Goal: Information Seeking & Learning: Learn about a topic

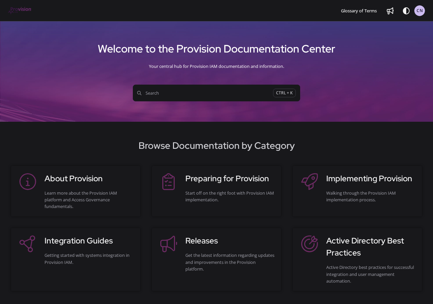
click at [229, 98] on button "Search CTRL + K" at bounding box center [216, 93] width 167 height 17
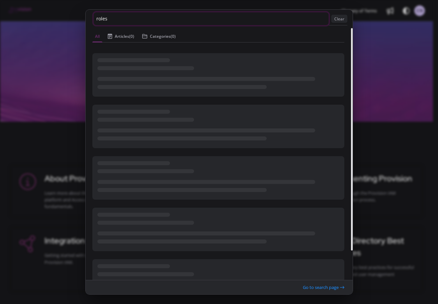
click at [146, 15] on input "roles" at bounding box center [211, 18] width 235 height 13
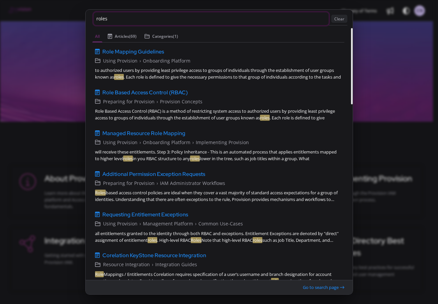
click at [141, 19] on input "roles" at bounding box center [211, 18] width 235 height 13
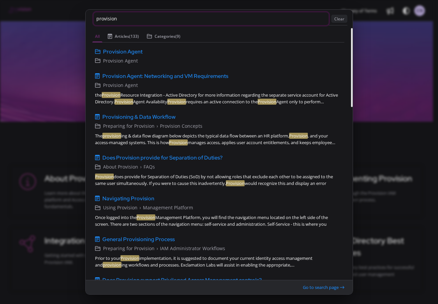
click at [141, 19] on input "provision" at bounding box center [211, 18] width 235 height 13
type input "provision roles"
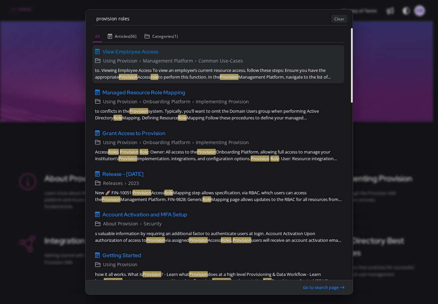
click at [143, 52] on span "View Employee Access" at bounding box center [130, 51] width 56 height 8
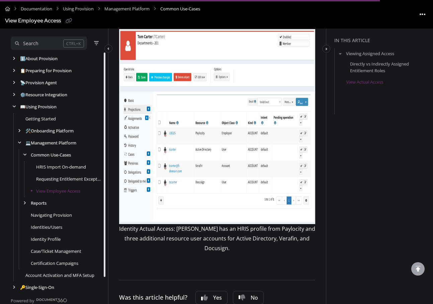
scroll to position [878, 0]
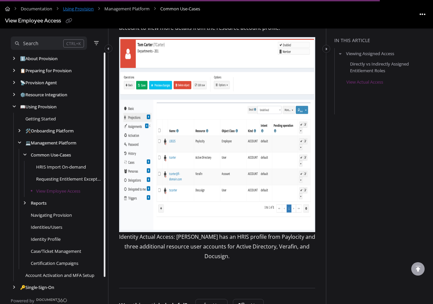
click at [83, 9] on link "Using Provision" at bounding box center [78, 9] width 31 height 10
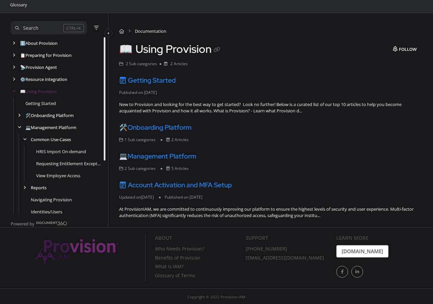
scroll to position [25, 0]
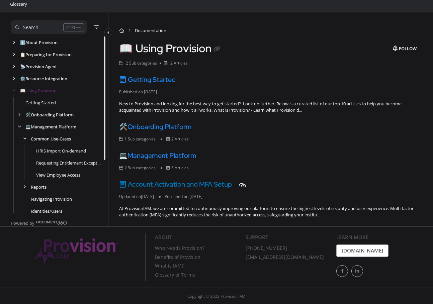
click at [220, 186] on link "Account Activation and MFA Setup" at bounding box center [175, 184] width 113 height 9
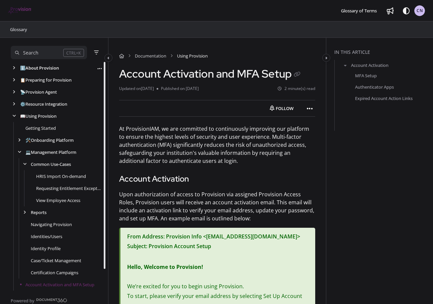
click at [49, 68] on link "ℹ️ About Provision" at bounding box center [39, 68] width 39 height 7
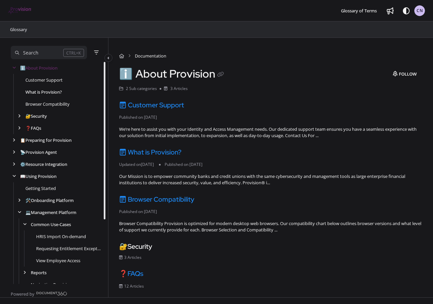
click at [35, 90] on link "What is Provision?" at bounding box center [43, 92] width 36 height 7
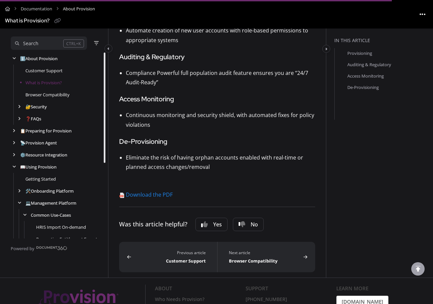
scroll to position [267, 0]
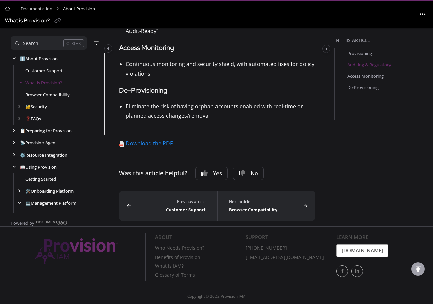
click at [46, 93] on link "Browser Compatibility" at bounding box center [47, 94] width 44 height 7
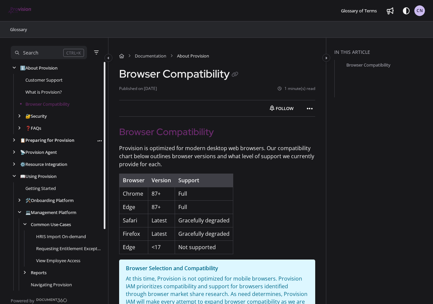
click at [46, 139] on link "📋 Preparing for Provision" at bounding box center [47, 140] width 54 height 7
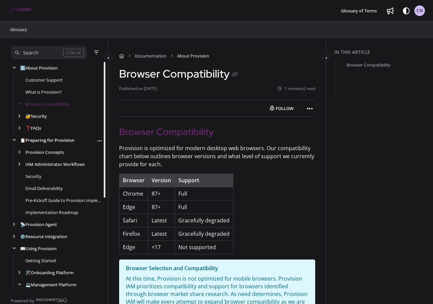
click at [42, 140] on link "📋 Preparing for Provision" at bounding box center [47, 140] width 54 height 7
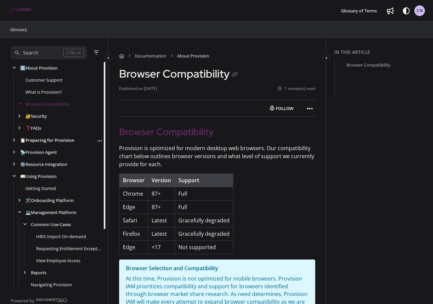
click at [42, 140] on link "📋 Preparing for Provision" at bounding box center [47, 140] width 54 height 7
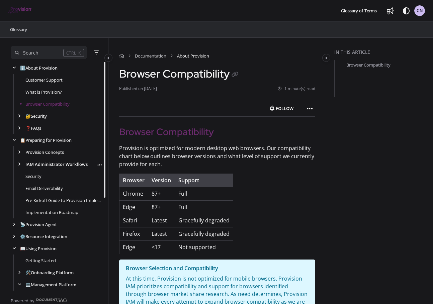
click at [47, 164] on link "IAM Administrator Workflows" at bounding box center [56, 164] width 62 height 7
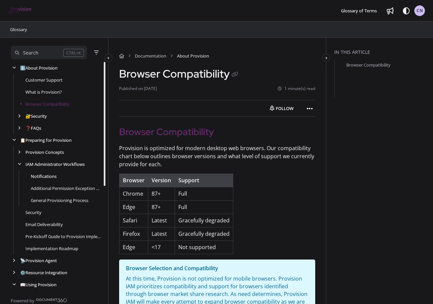
click at [45, 175] on link "Notifications" at bounding box center [44, 176] width 26 height 7
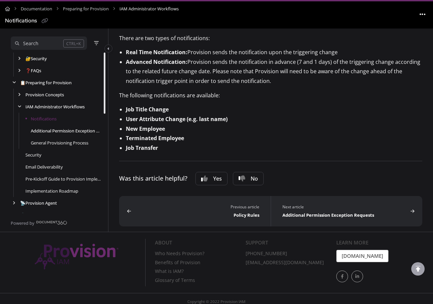
scroll to position [125, 0]
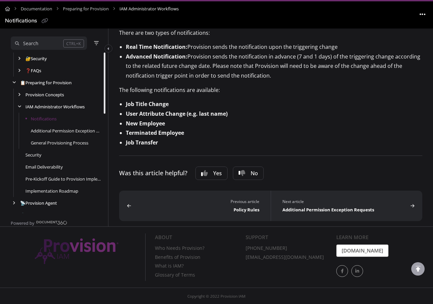
click at [58, 126] on div "Additional Permission Exception Requests" at bounding box center [57, 131] width 92 height 12
click at [58, 131] on link "Additional Permission Exception Requests" at bounding box center [66, 130] width 71 height 7
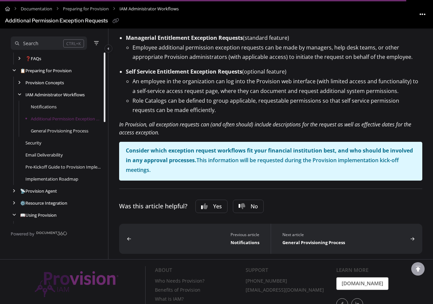
scroll to position [167, 0]
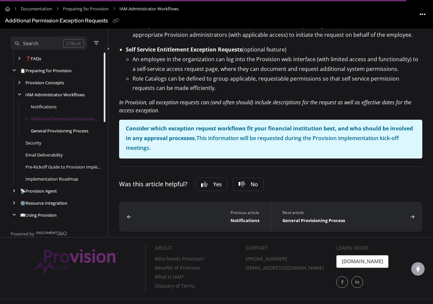
click at [70, 133] on link "General Provisioning Process" at bounding box center [60, 130] width 58 height 7
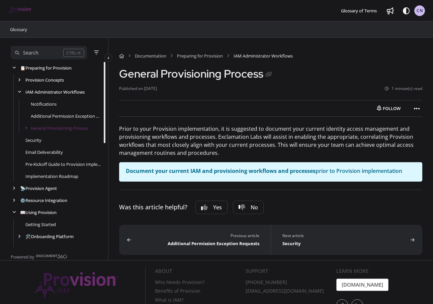
click at [47, 51] on div "Search" at bounding box center [39, 52] width 48 height 7
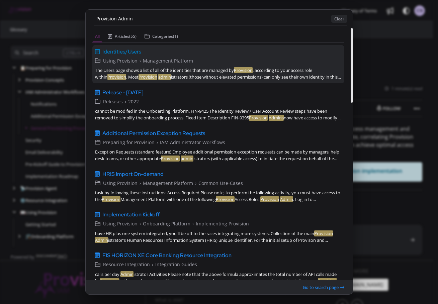
type input "Provision Admin"
click at [118, 51] on span "Identities/Users" at bounding box center [121, 51] width 39 height 8
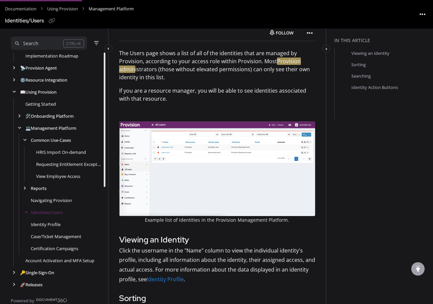
scroll to position [88, 0]
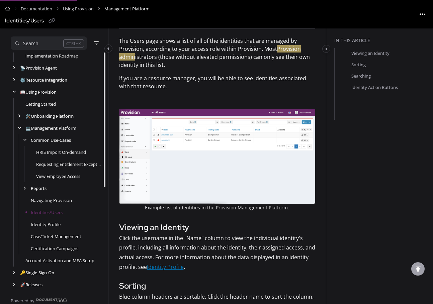
click at [179, 265] on link "Identity Profile" at bounding box center [165, 266] width 37 height 7
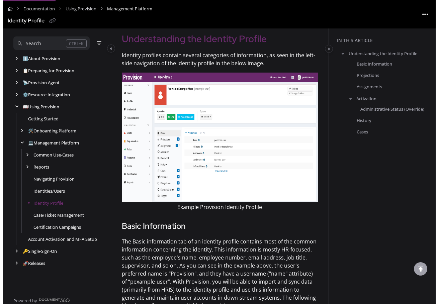
scroll to position [156, 0]
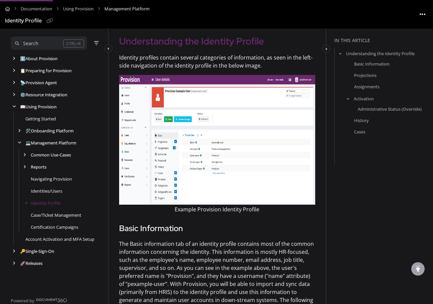
click at [25, 19] on div "Identity Profile" at bounding box center [23, 21] width 37 height 10
click at [34, 44] on div "Search" at bounding box center [30, 43] width 15 height 7
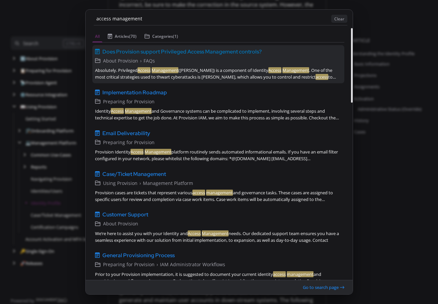
type input "access management"
click at [128, 69] on div "Absolutely. Privileged Access Management ([PERSON_NAME]) is a component of Iden…" at bounding box center [218, 73] width 246 height 13
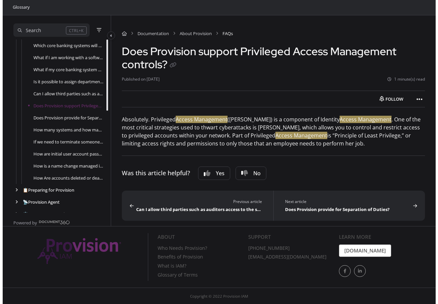
scroll to position [11, 0]
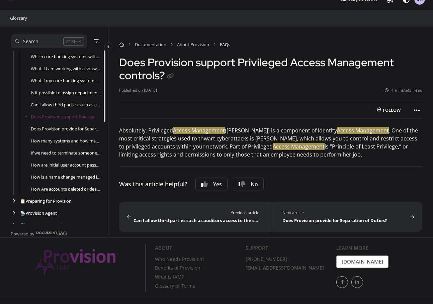
click at [56, 39] on div "Search" at bounding box center [39, 41] width 48 height 7
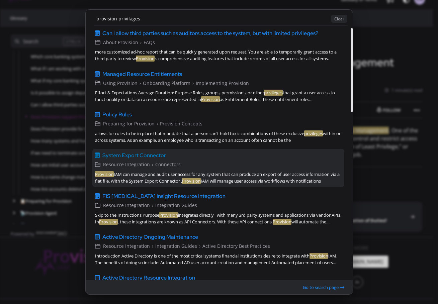
scroll to position [100, 0]
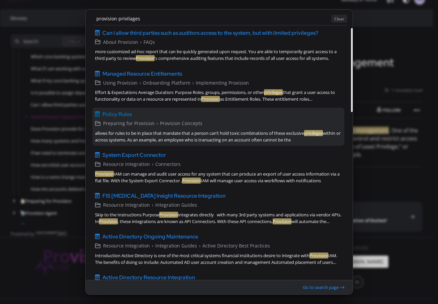
type input "provision privilages"
click at [124, 115] on span "Policy Rules" at bounding box center [116, 114] width 29 height 8
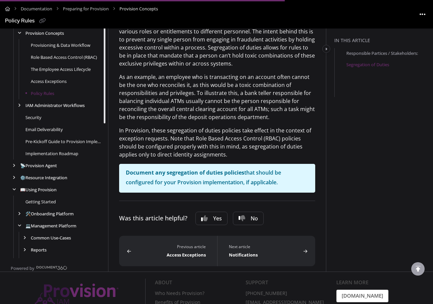
scroll to position [123, 0]
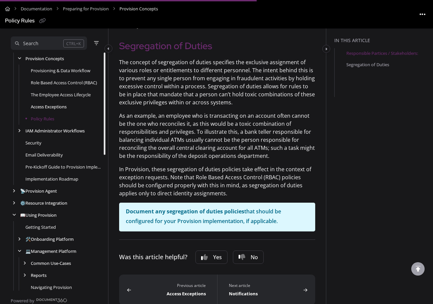
click at [57, 106] on link "Access Exceptions" at bounding box center [49, 106] width 36 height 7
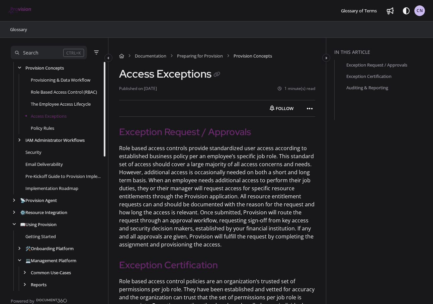
scroll to position [217, 0]
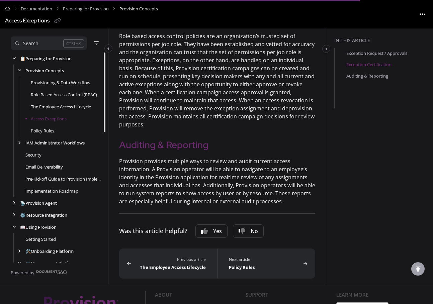
click at [65, 105] on link "The Employee Access Lifecycle" at bounding box center [61, 106] width 60 height 7
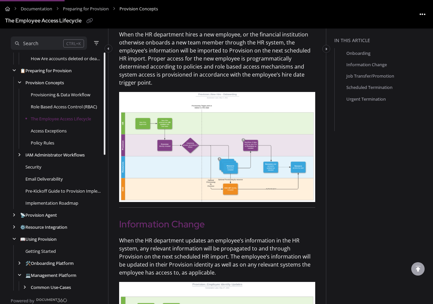
scroll to position [145, 0]
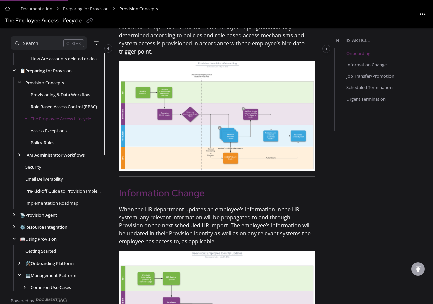
click at [66, 105] on link "Role Based Access Control (RBAC)" at bounding box center [64, 106] width 66 height 7
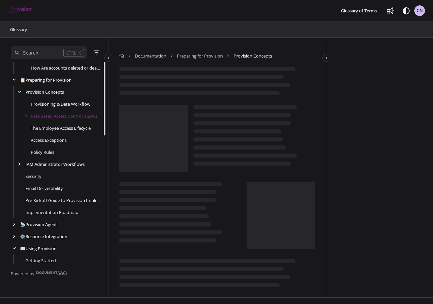
scroll to position [193, 0]
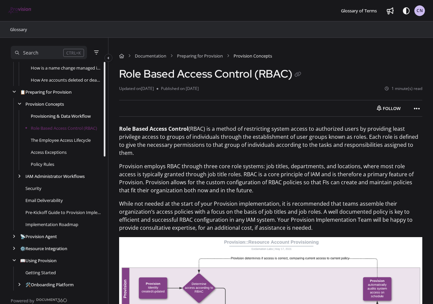
click at [74, 115] on link "Provisioning & Data Workflow" at bounding box center [61, 116] width 60 height 7
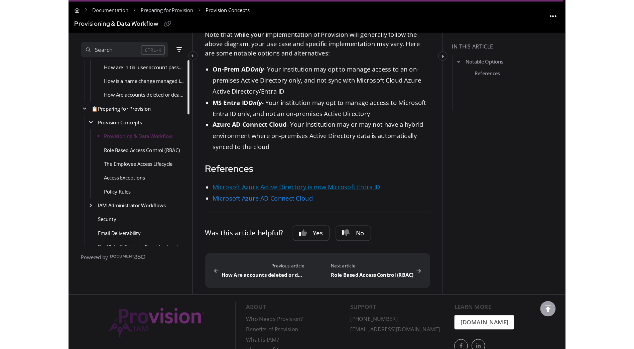
scroll to position [379, 0]
